Goal: Information Seeking & Learning: Stay updated

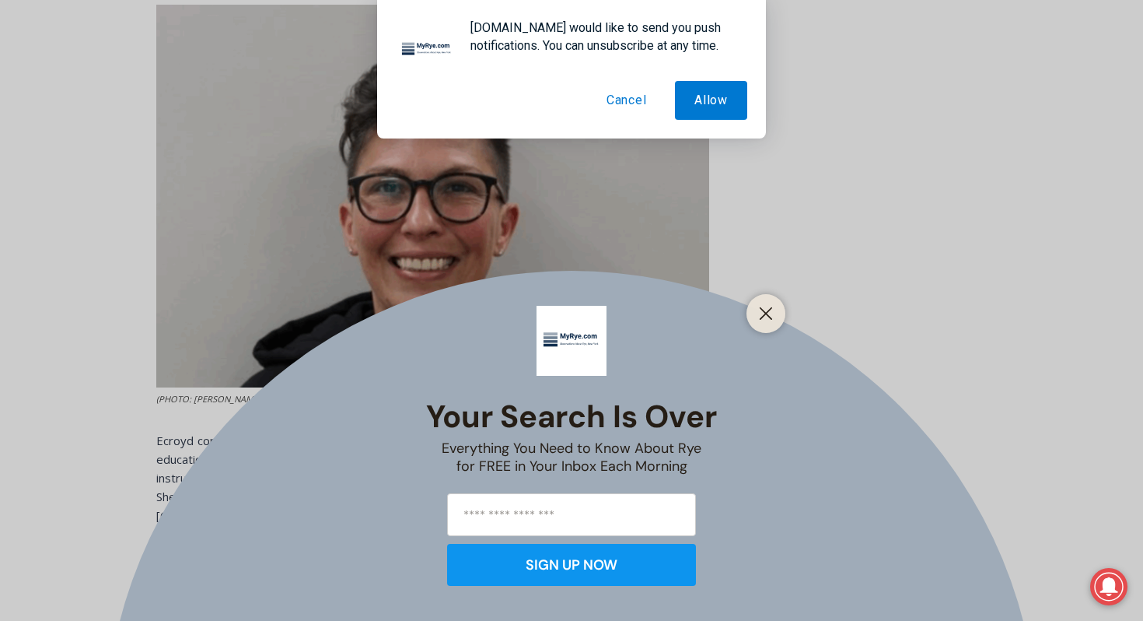
scroll to position [1344, 0]
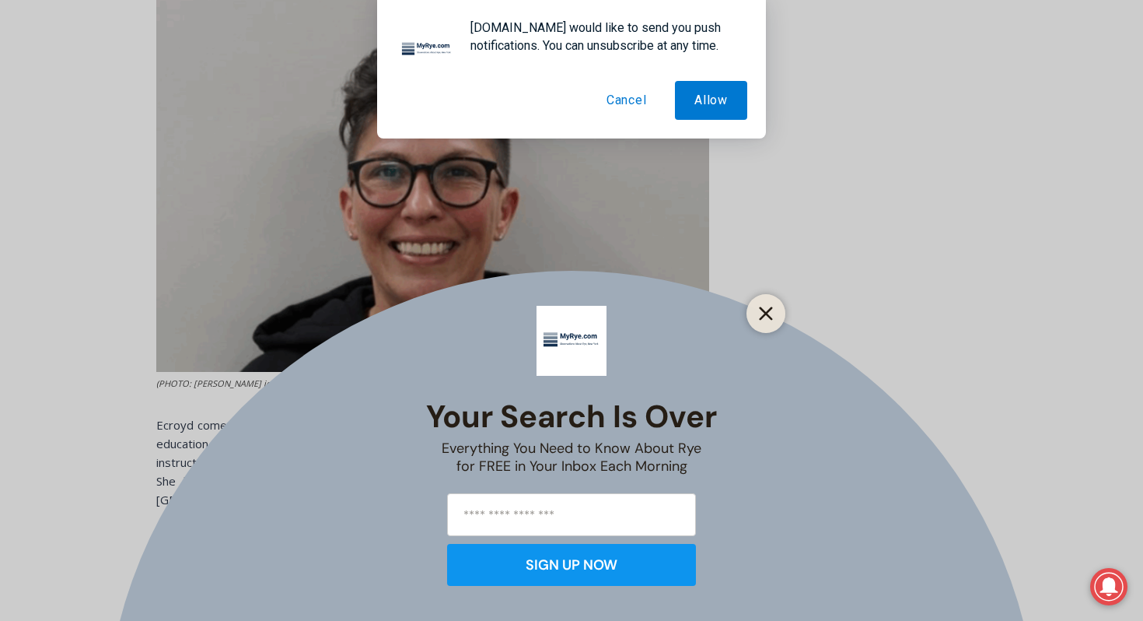
click at [768, 313] on icon "Close" at bounding box center [766, 313] width 14 height 14
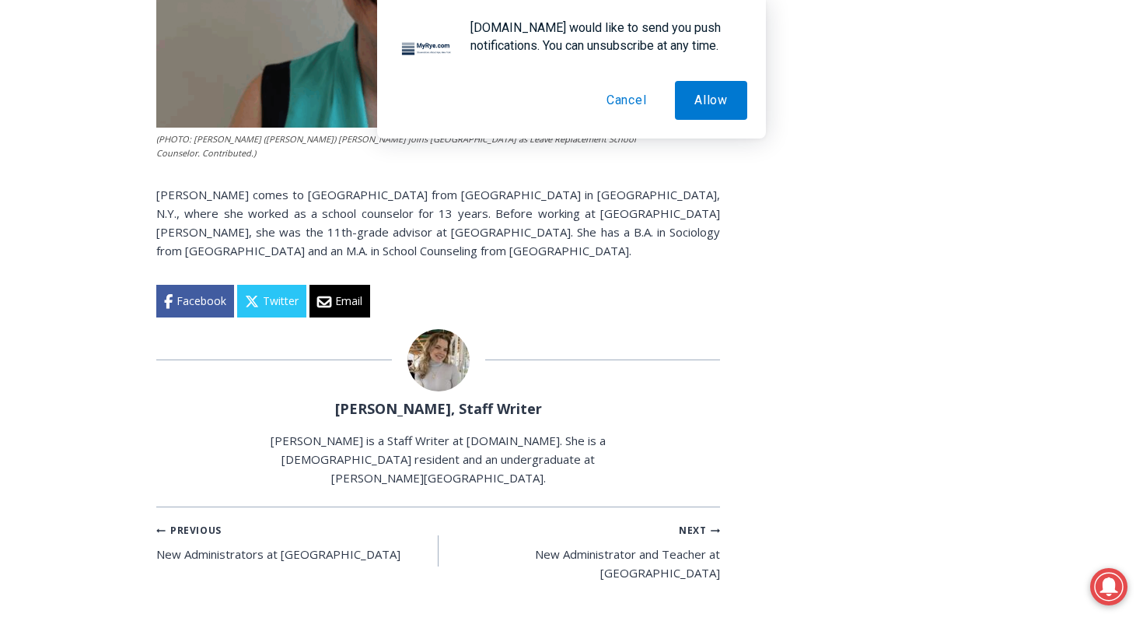
scroll to position [4881, 0]
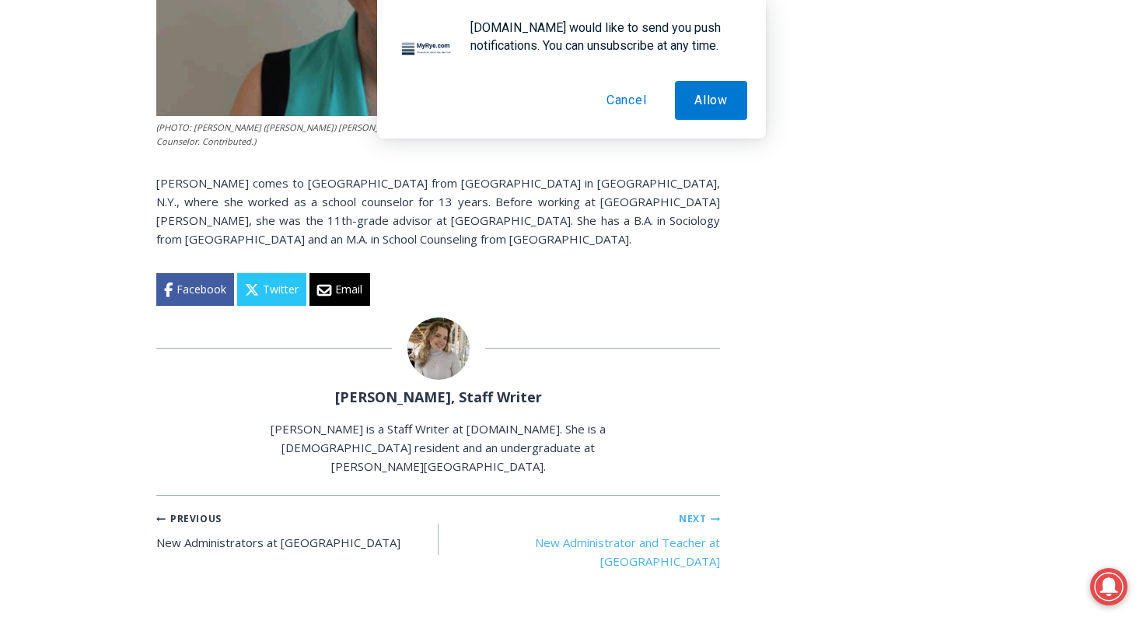
click at [692, 511] on small "Next Continue" at bounding box center [699, 518] width 41 height 15
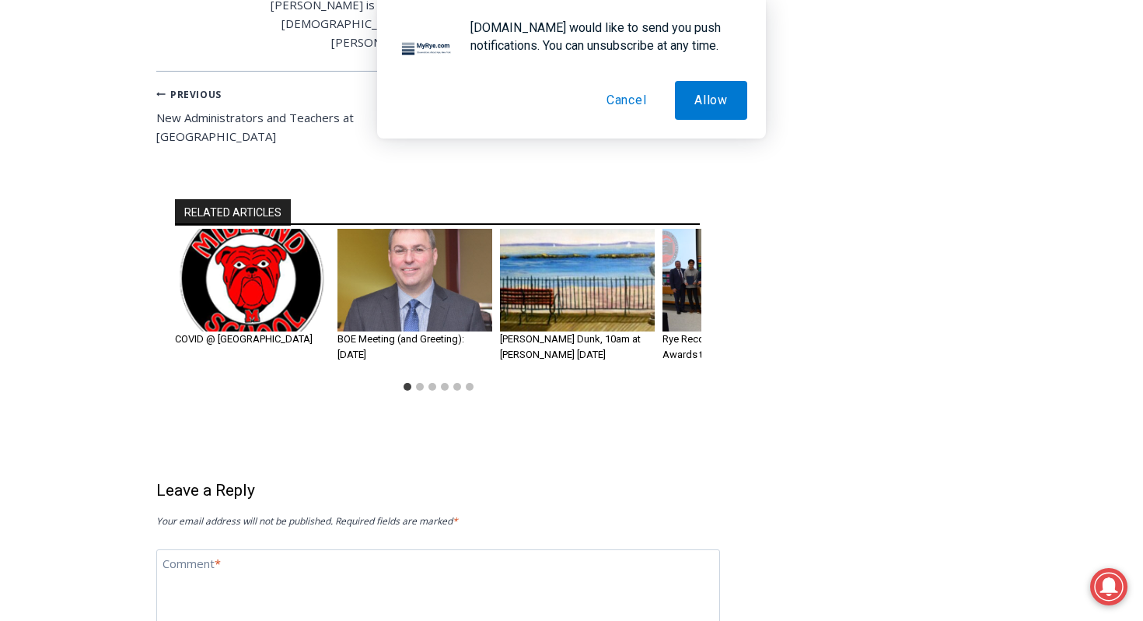
scroll to position [2540, 0]
